Goal: Task Accomplishment & Management: Manage account settings

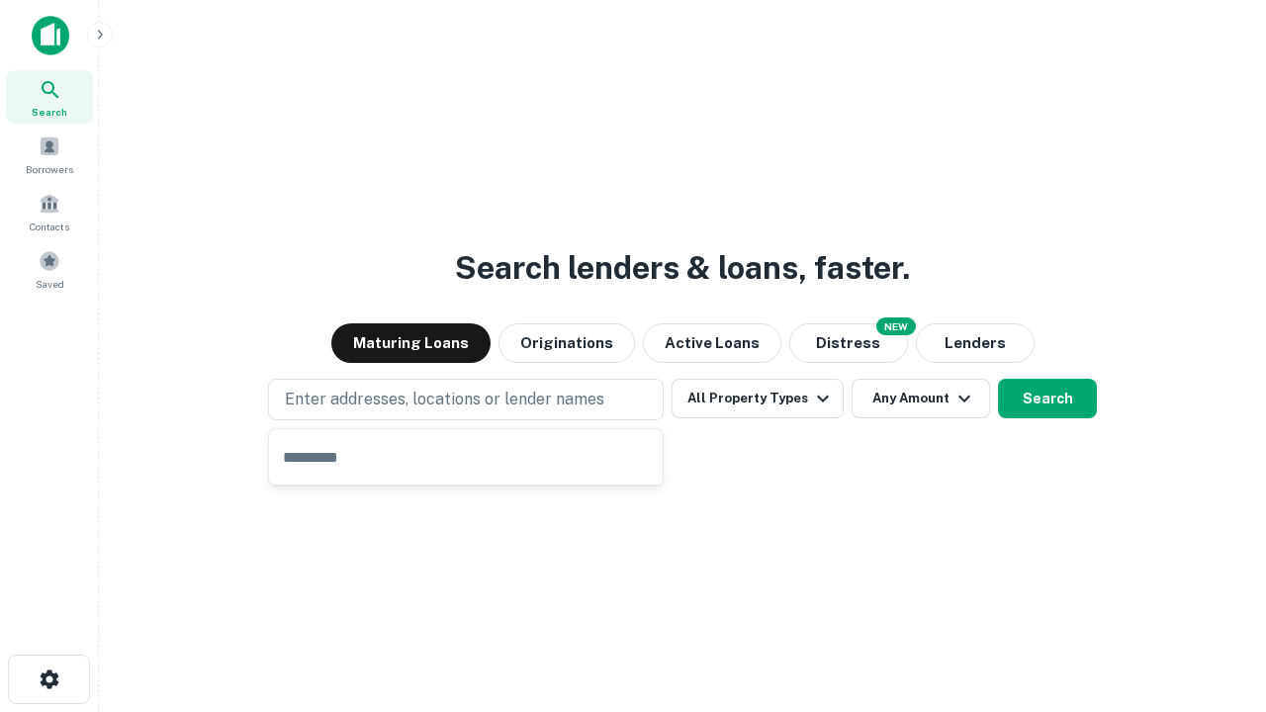
type input "**********"
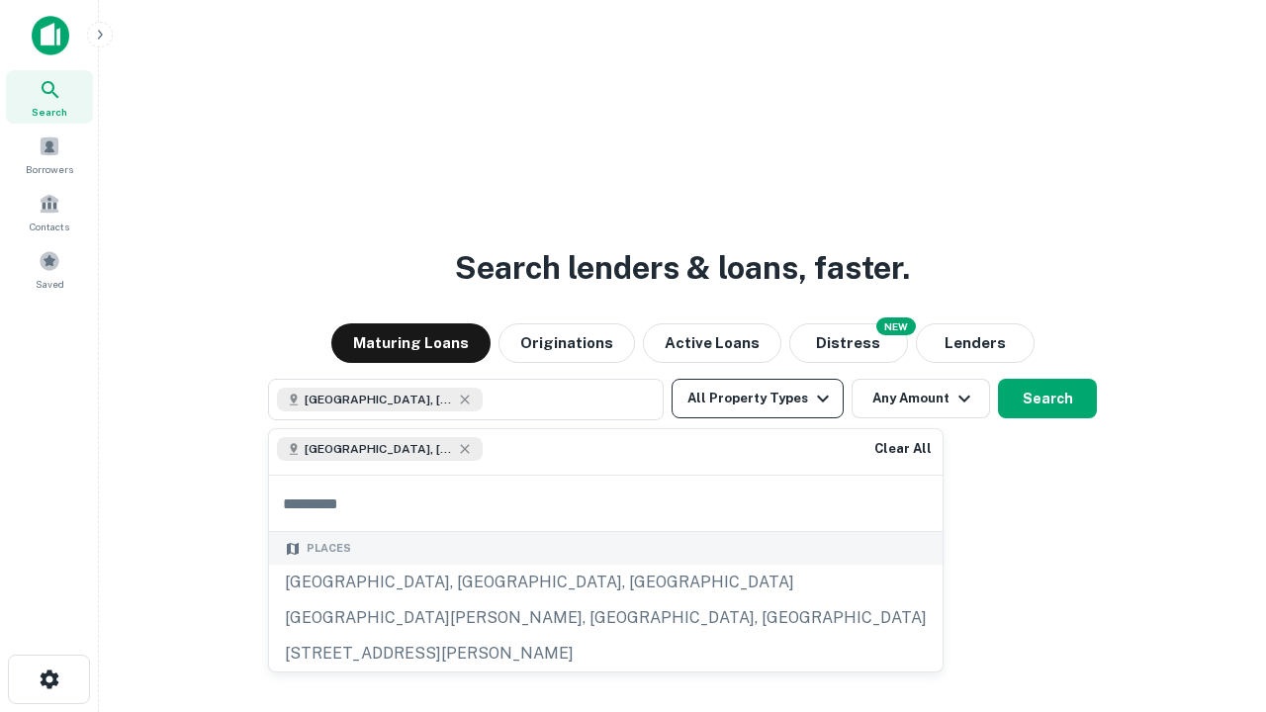
click at [758, 399] on button "All Property Types" at bounding box center [758, 399] width 172 height 40
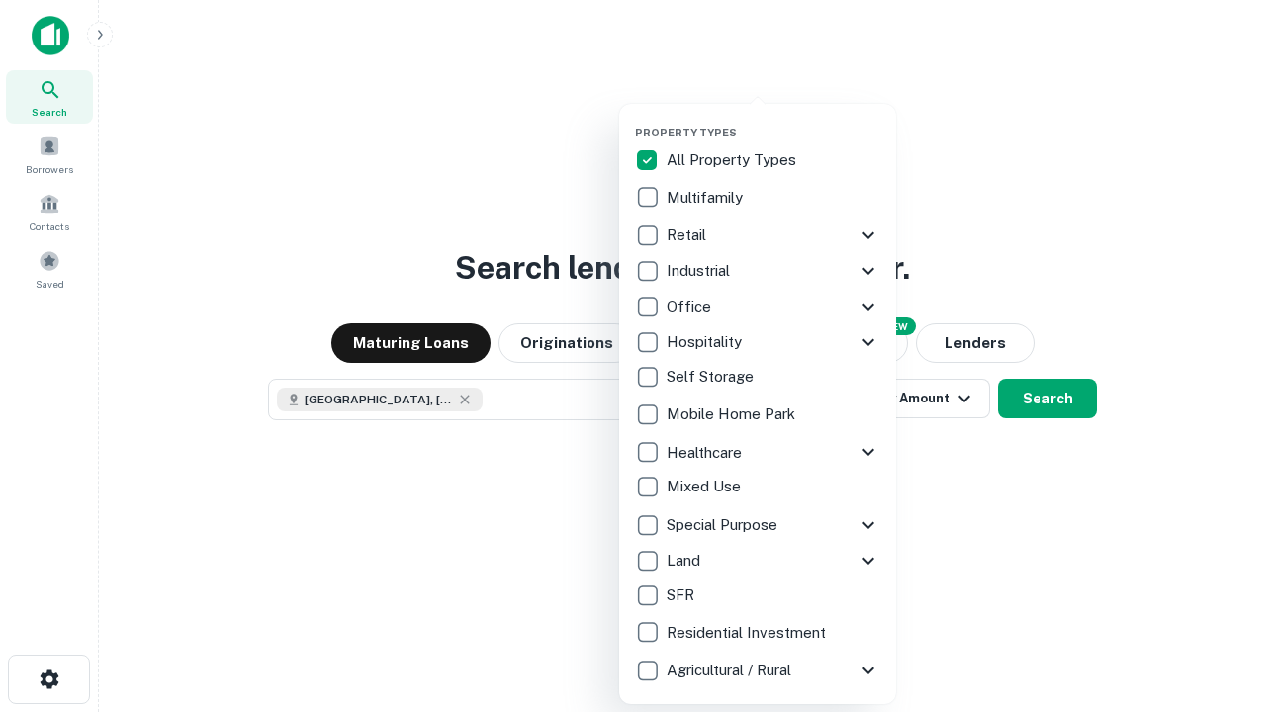
click at [773, 120] on button "button" at bounding box center [773, 120] width 277 height 1
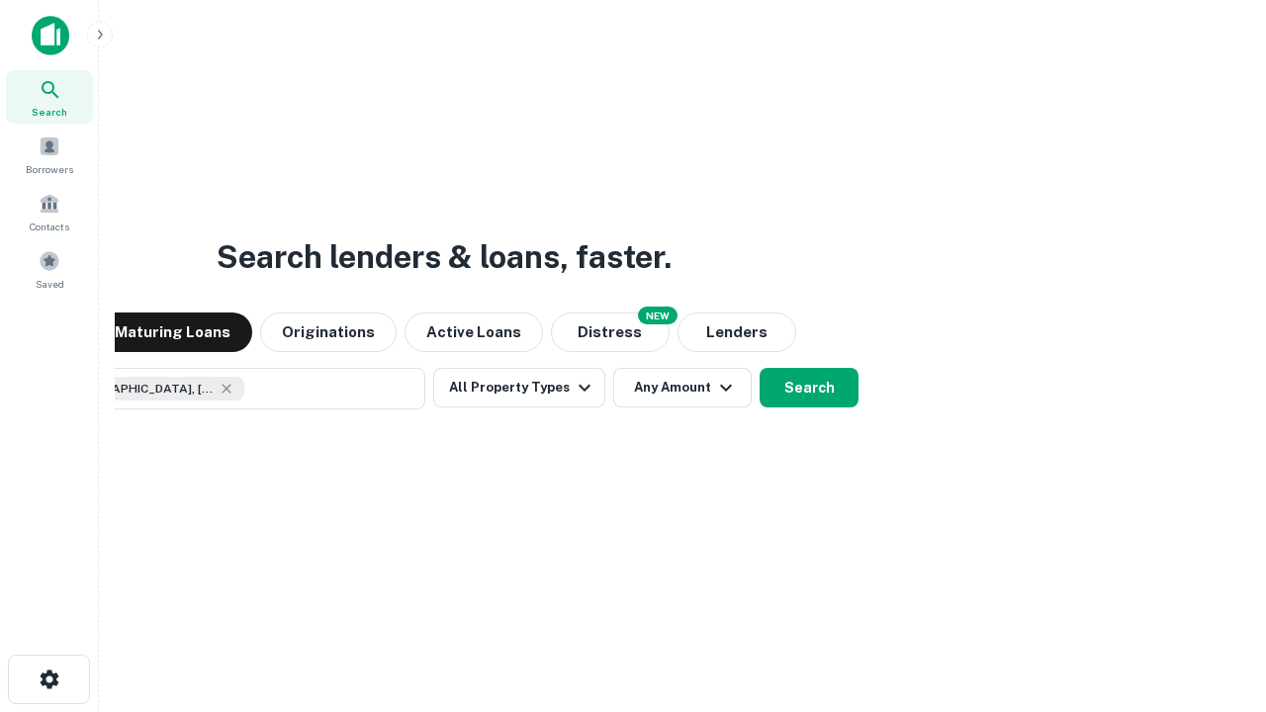
scroll to position [32, 0]
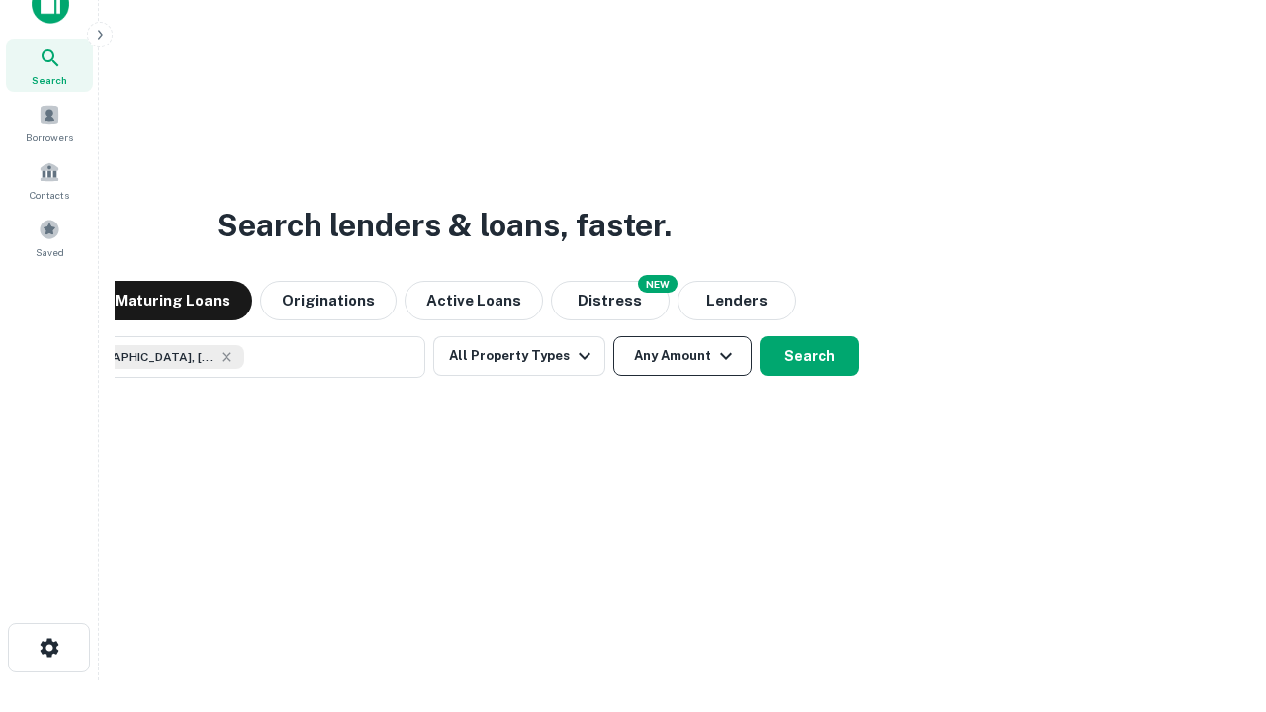
click at [613, 336] on button "Any Amount" at bounding box center [682, 356] width 138 height 40
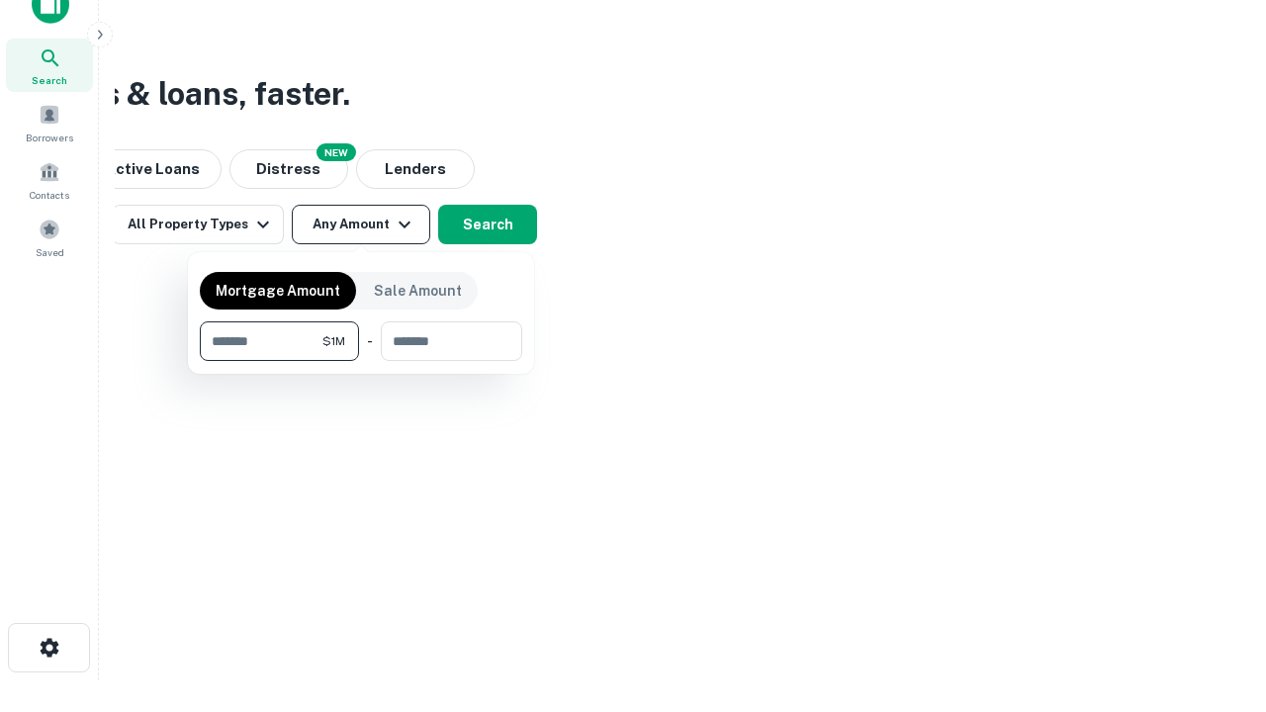
type input "*******"
click at [361, 361] on button "button" at bounding box center [361, 361] width 322 height 1
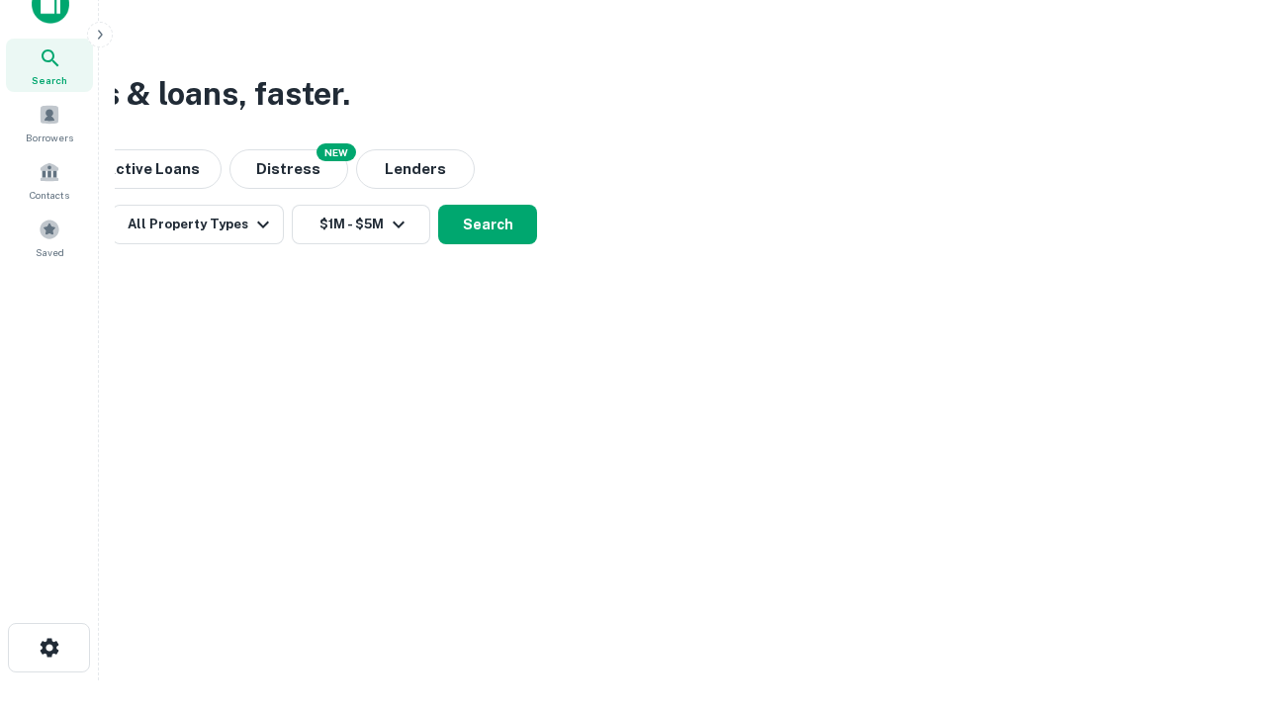
scroll to position [11, 365]
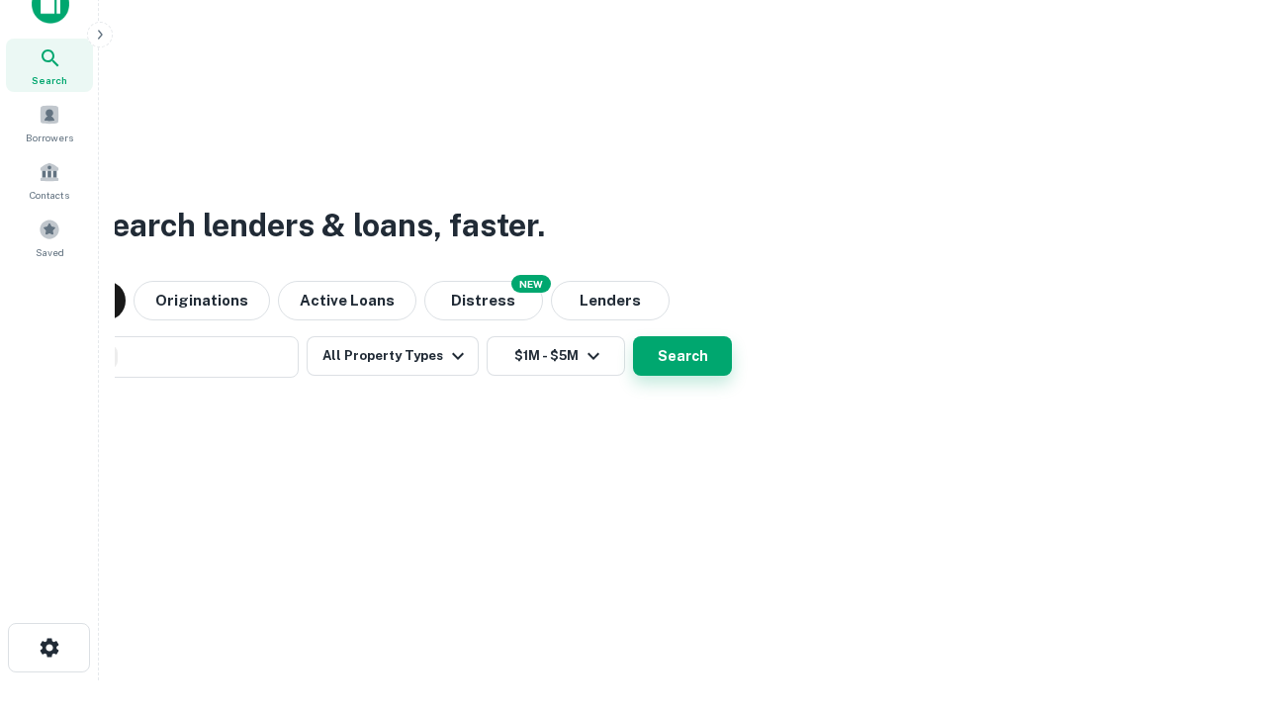
click at [633, 336] on button "Search" at bounding box center [682, 356] width 99 height 40
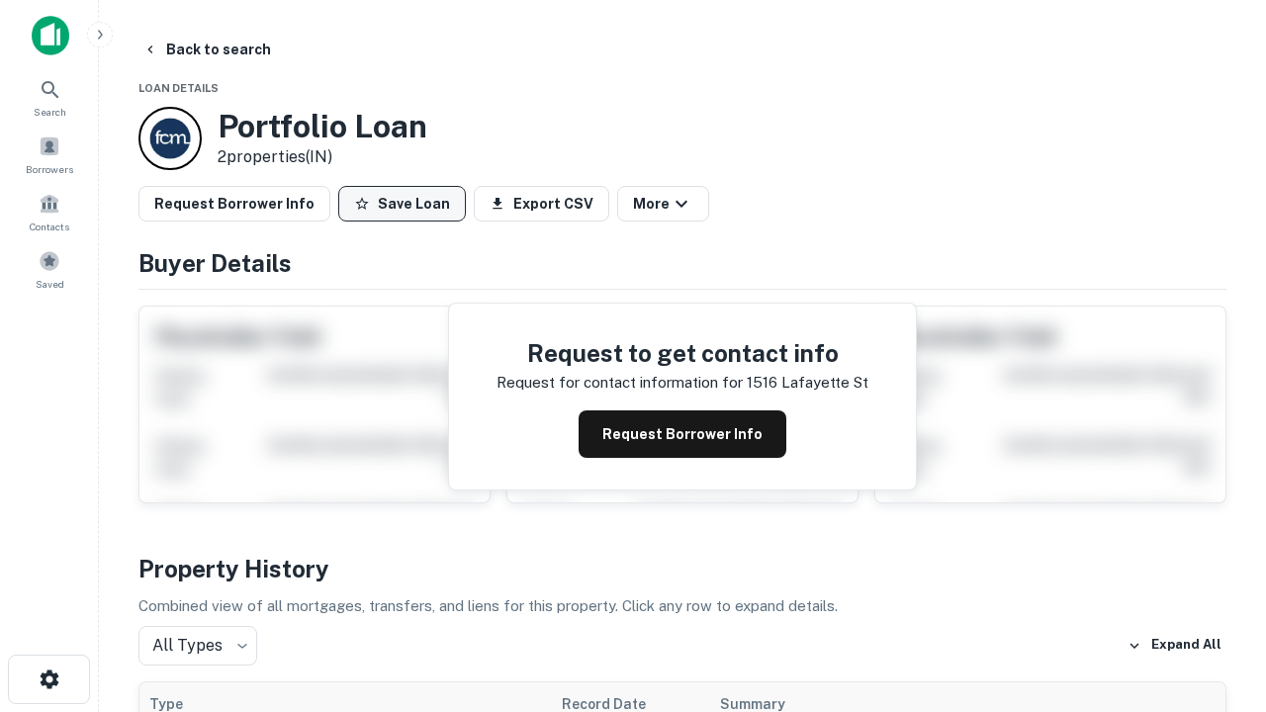
click at [402, 204] on button "Save Loan" at bounding box center [402, 204] width 128 height 36
click at [407, 204] on button "Save Loan" at bounding box center [402, 204] width 128 height 36
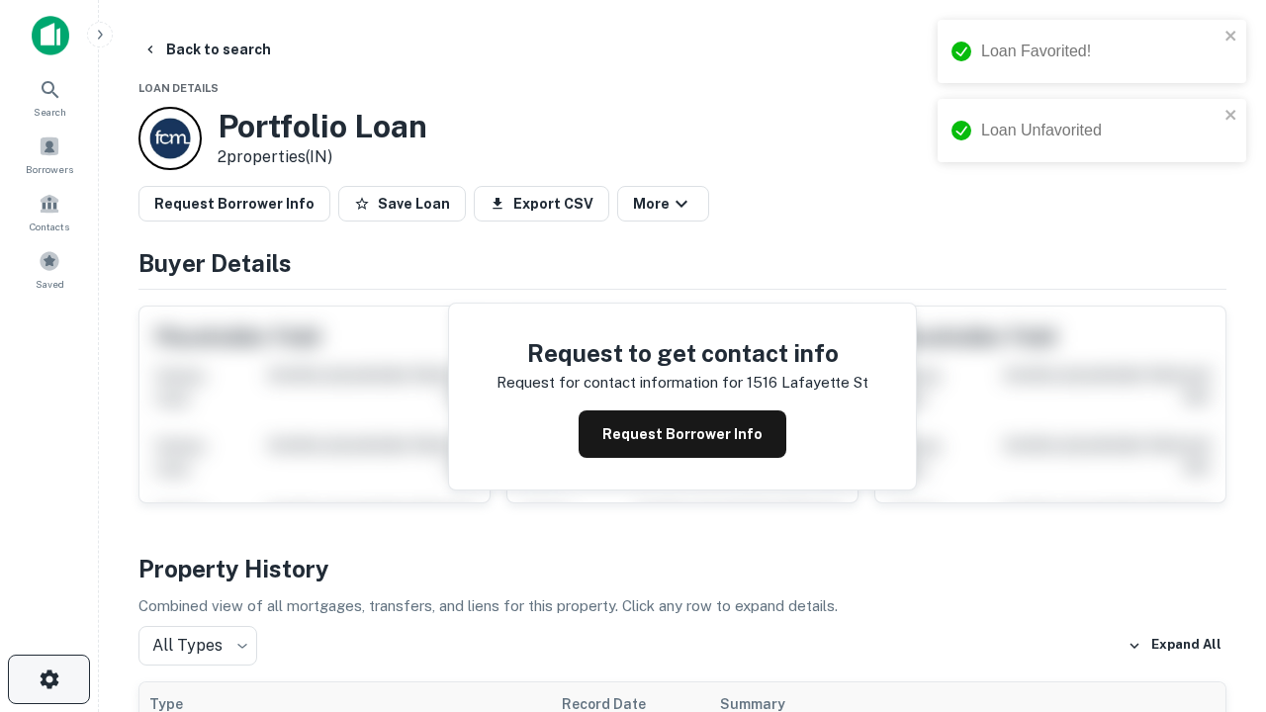
click at [48, 680] on icon "button" at bounding box center [50, 680] width 24 height 24
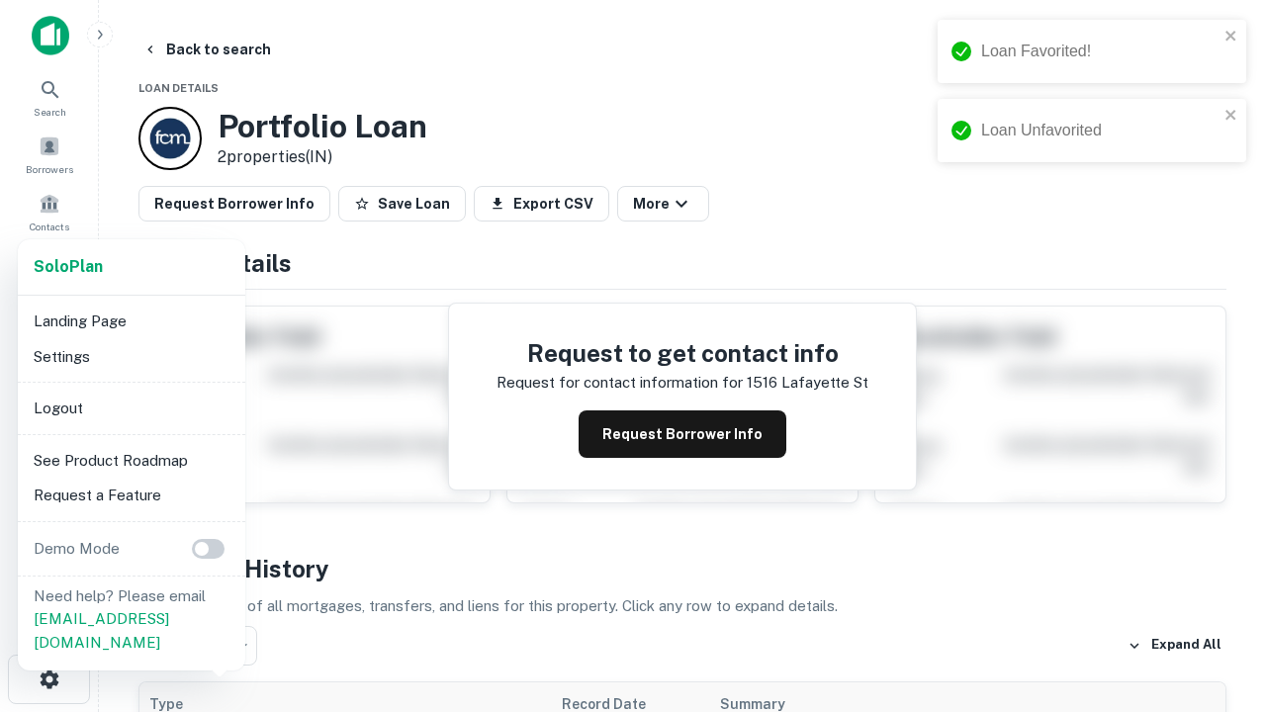
click at [131, 408] on li "Logout" at bounding box center [132, 409] width 212 height 36
